Goal: Entertainment & Leisure: Consume media (video, audio)

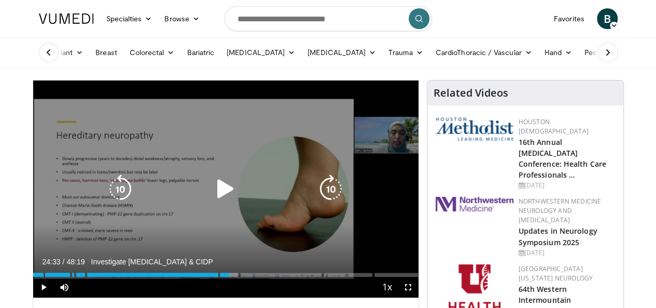
click at [215, 201] on icon "Video Player" at bounding box center [225, 188] width 29 height 29
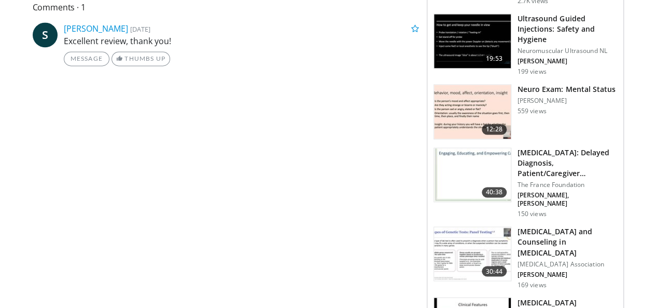
scroll to position [739, 0]
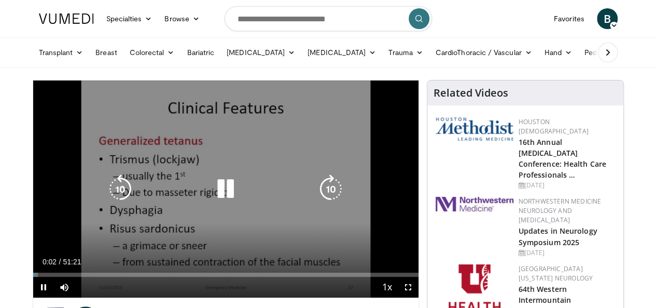
click at [218, 198] on icon "Video Player" at bounding box center [225, 188] width 29 height 29
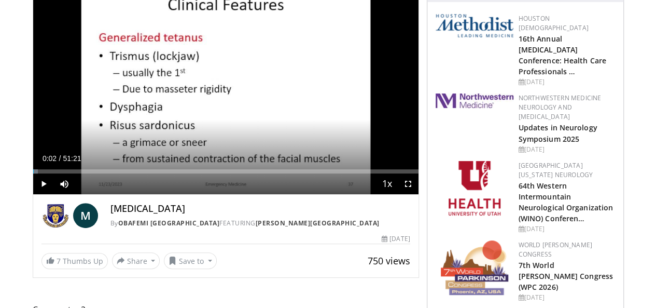
scroll to position [83, 0]
